Goal: Find specific page/section: Find specific page/section

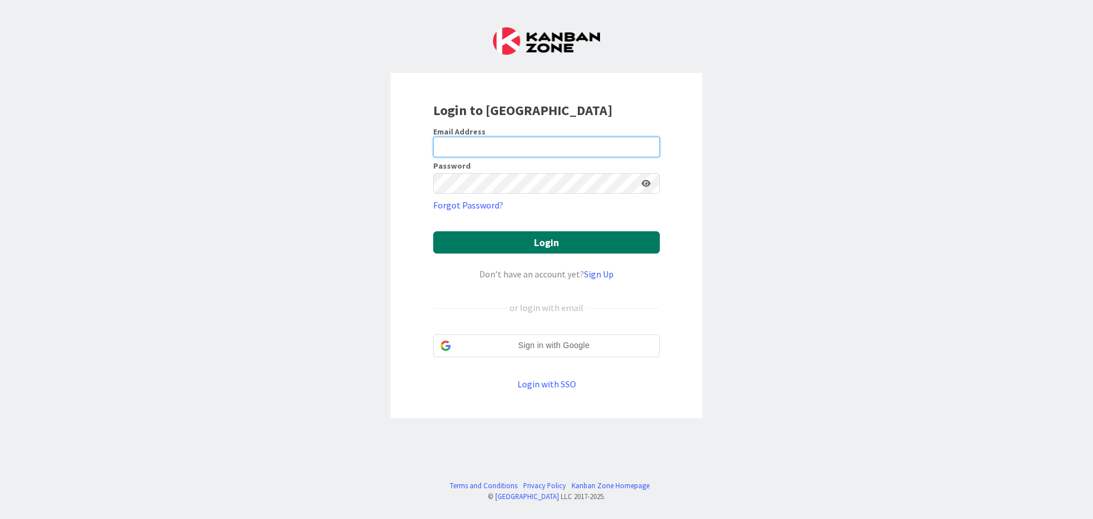
type input "[EMAIL_ADDRESS][DOMAIN_NAME]"
click at [528, 247] on button "Login" at bounding box center [546, 242] width 227 height 22
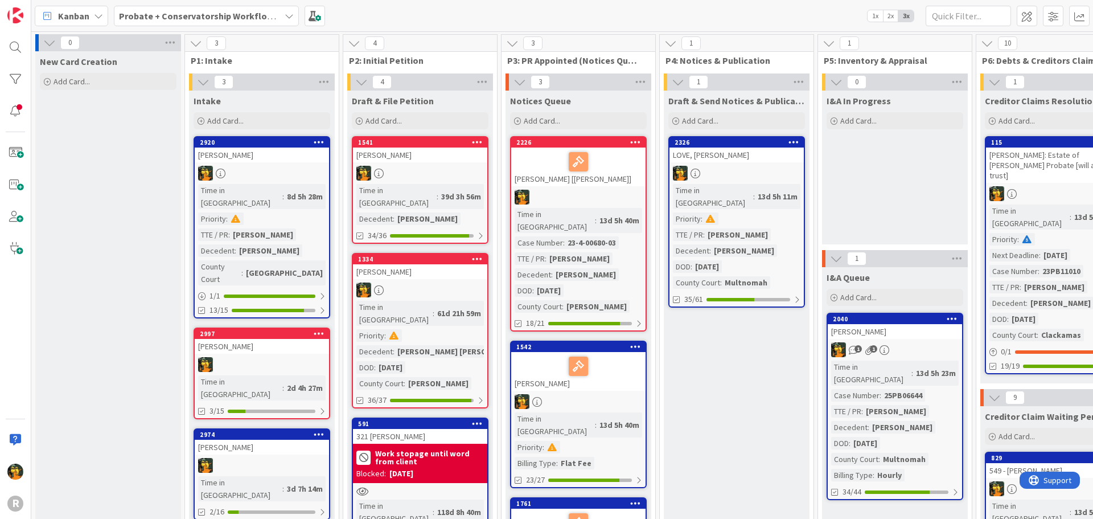
click at [63, 15] on span "Kanban" at bounding box center [73, 16] width 31 height 14
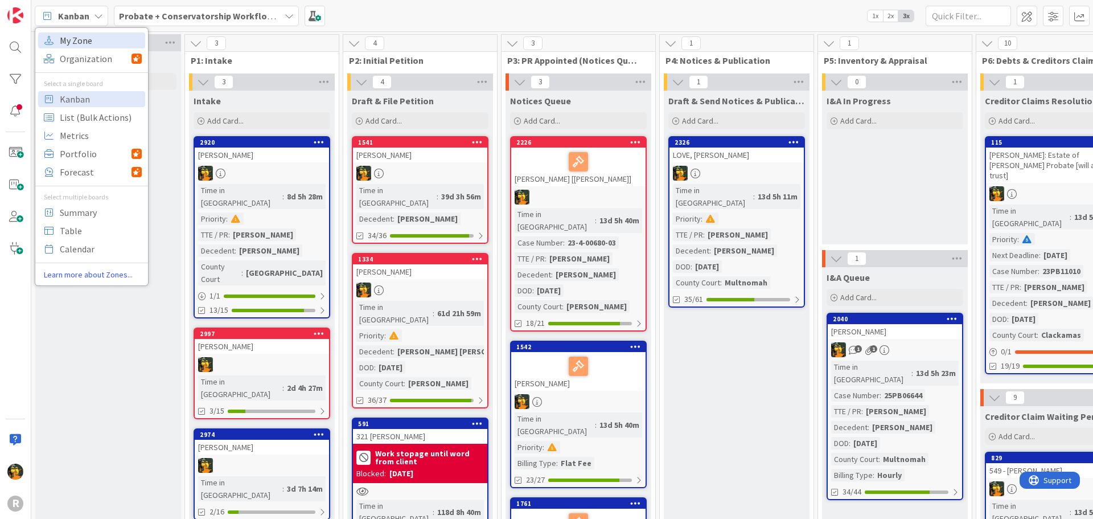
click at [66, 36] on span "My Zone" at bounding box center [101, 40] width 82 height 17
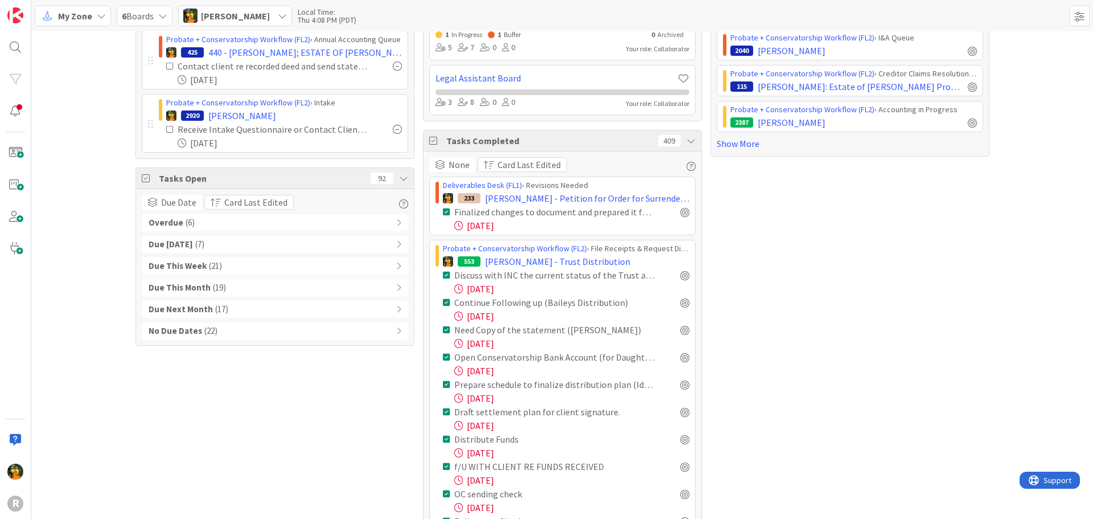
scroll to position [342, 0]
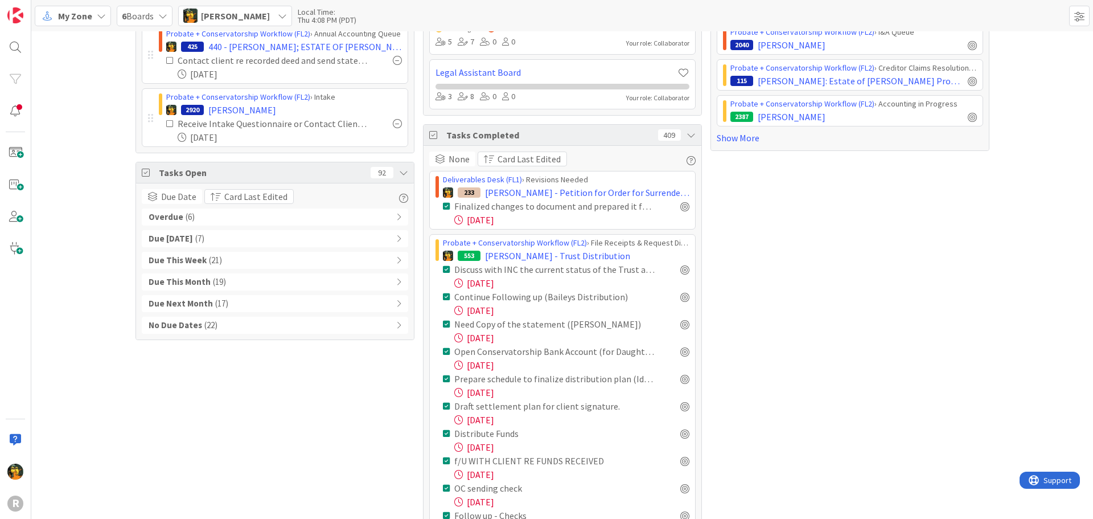
click at [208, 215] on div "Overdue ( 6 )" at bounding box center [275, 216] width 266 height 17
